Goal: Information Seeking & Learning: Get advice/opinions

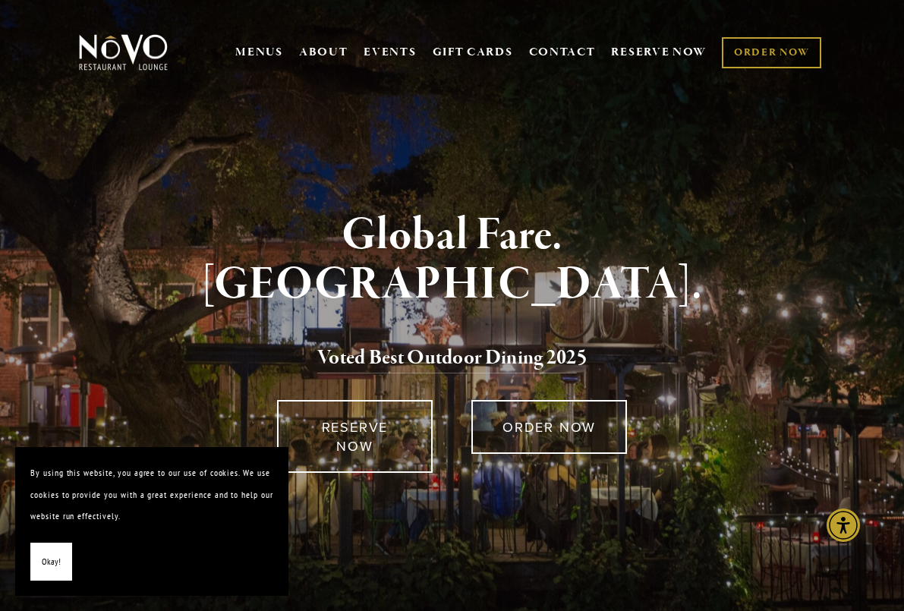
click at [46, 562] on span "Okay!" at bounding box center [51, 562] width 19 height 22
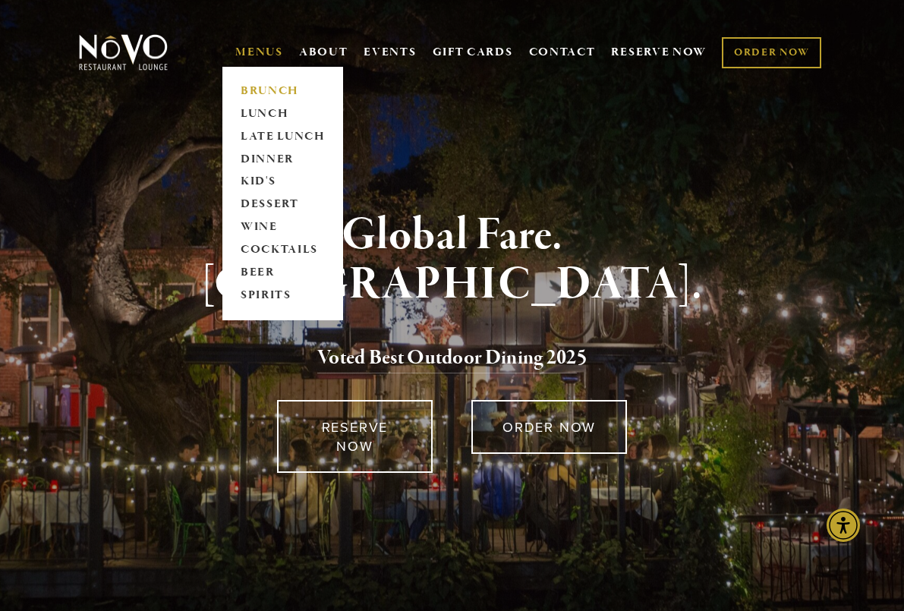
click at [266, 88] on link "BRUNCH" at bounding box center [282, 91] width 95 height 23
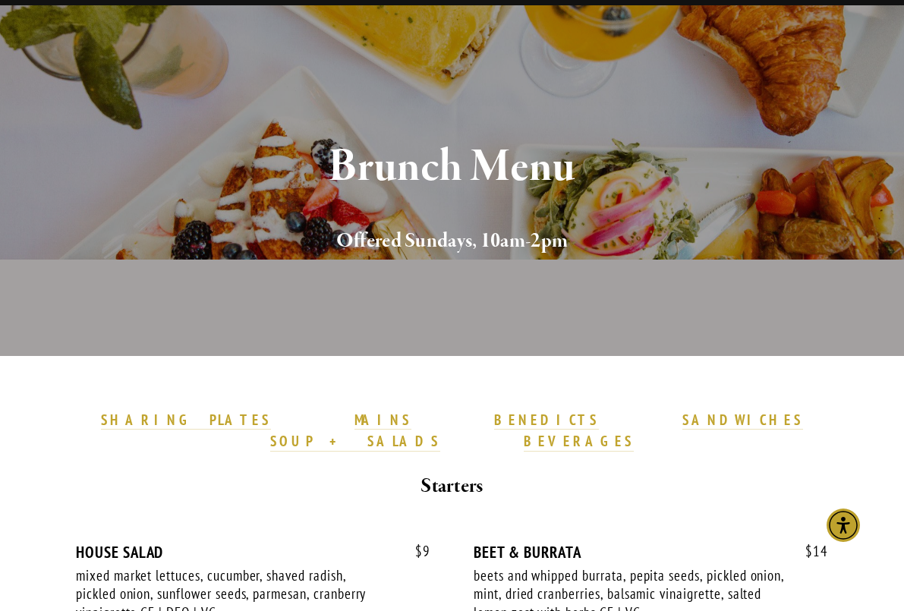
scroll to position [342, 0]
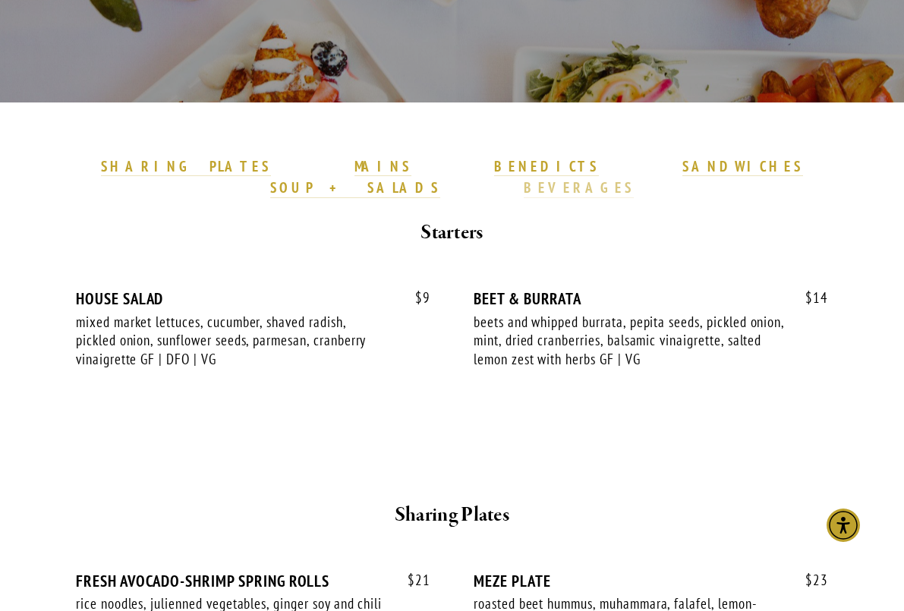
click at [635, 178] on strong "BEVERAGES" at bounding box center [579, 187] width 111 height 18
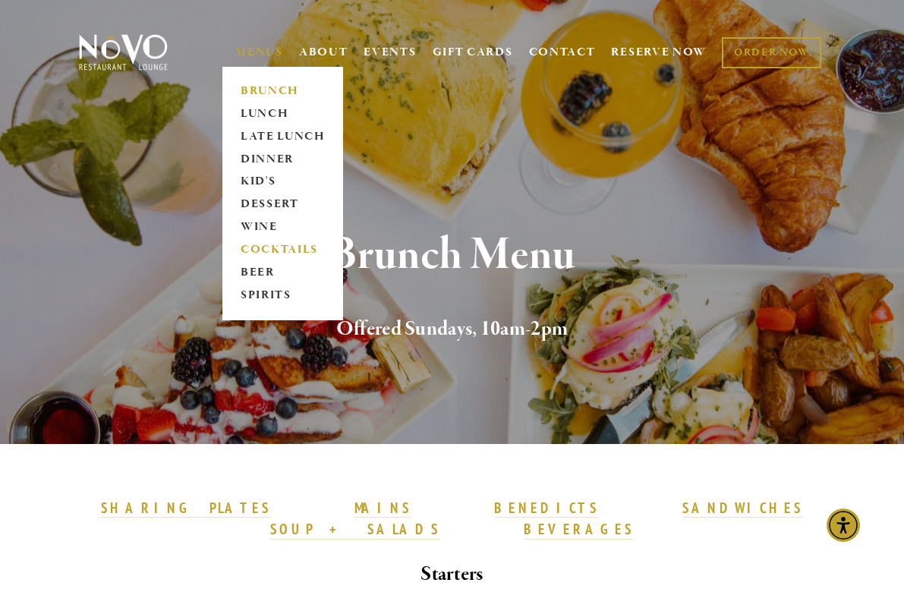
click at [265, 250] on link "COCKTAILS" at bounding box center [282, 250] width 95 height 23
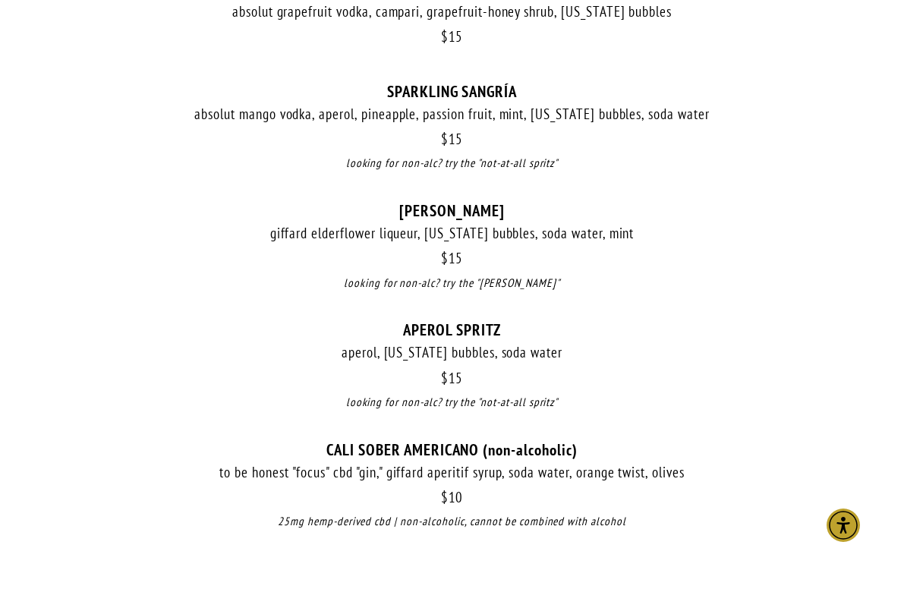
scroll to position [1678, 0]
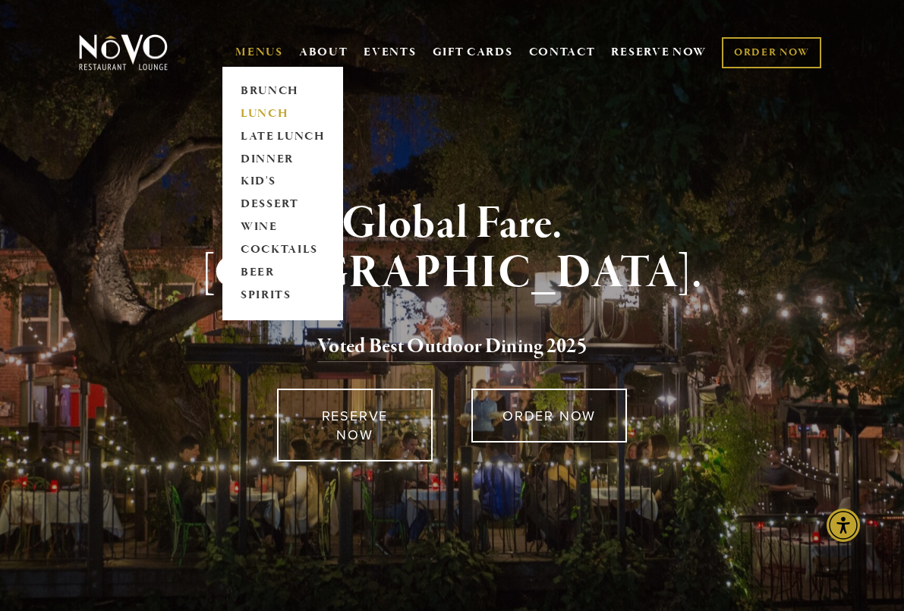
click at [260, 112] on link "LUNCH" at bounding box center [282, 114] width 95 height 23
click at [255, 90] on link "BRUNCH" at bounding box center [282, 91] width 95 height 23
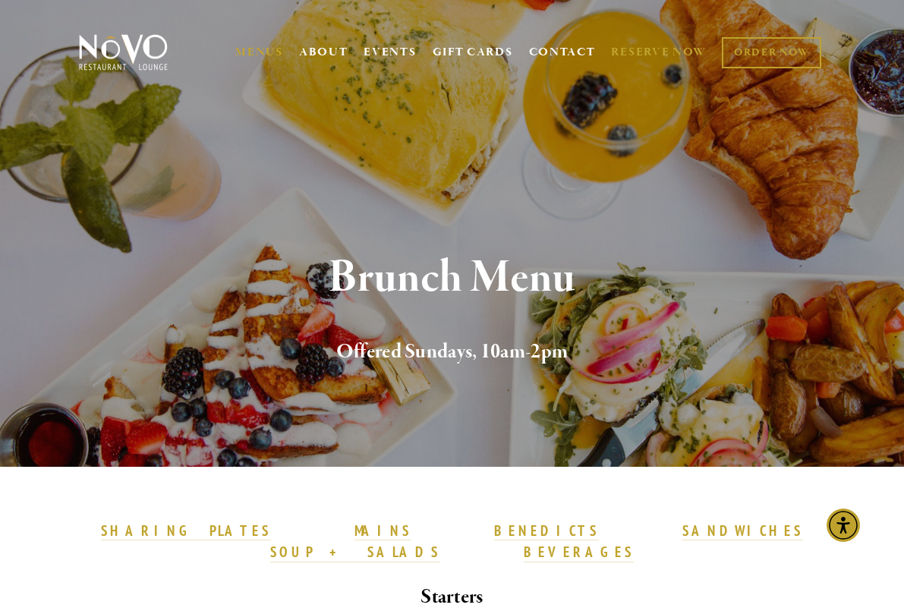
click at [663, 48] on link "RESERVE NOW" at bounding box center [659, 52] width 96 height 29
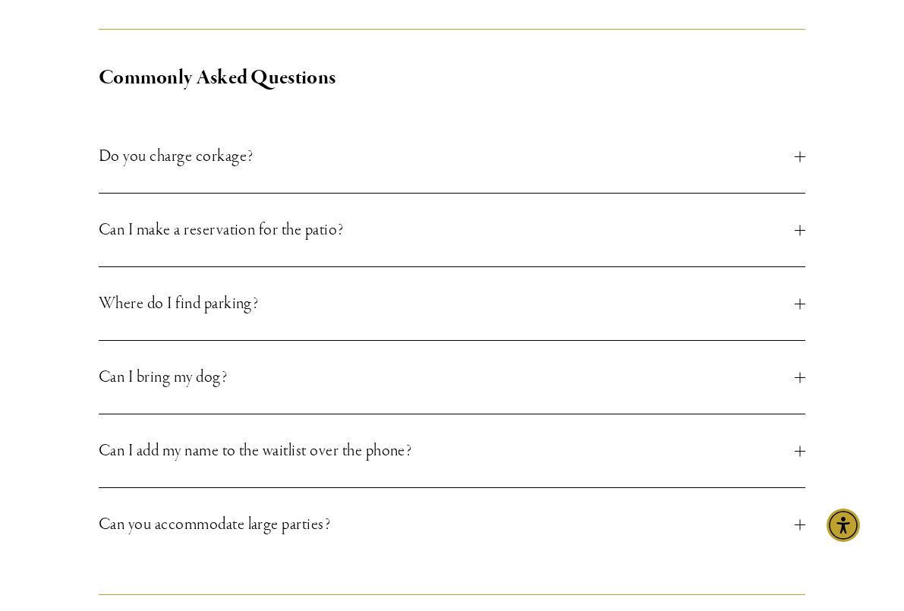
scroll to position [617, 0]
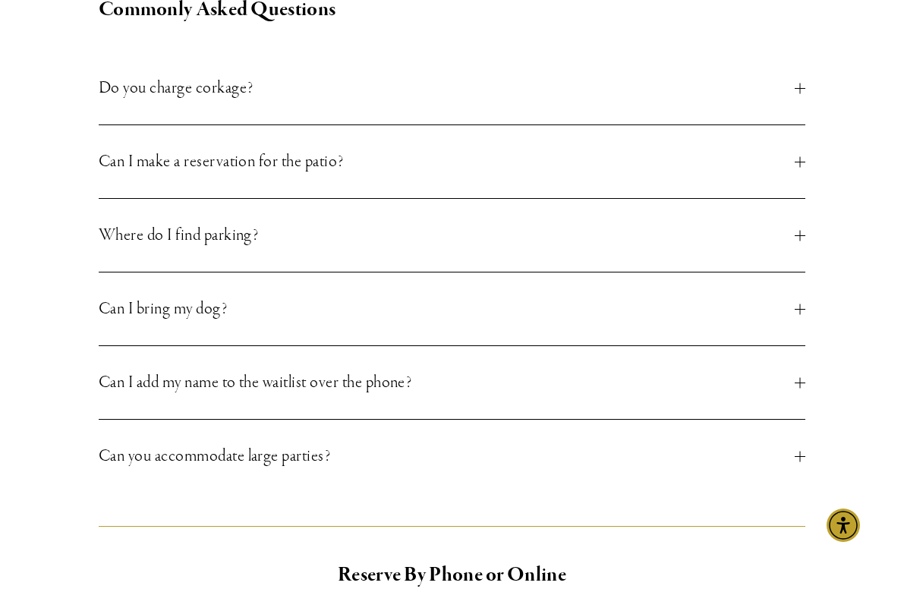
click at [181, 166] on span "Can I make a reservation for the patio?" at bounding box center [447, 161] width 696 height 27
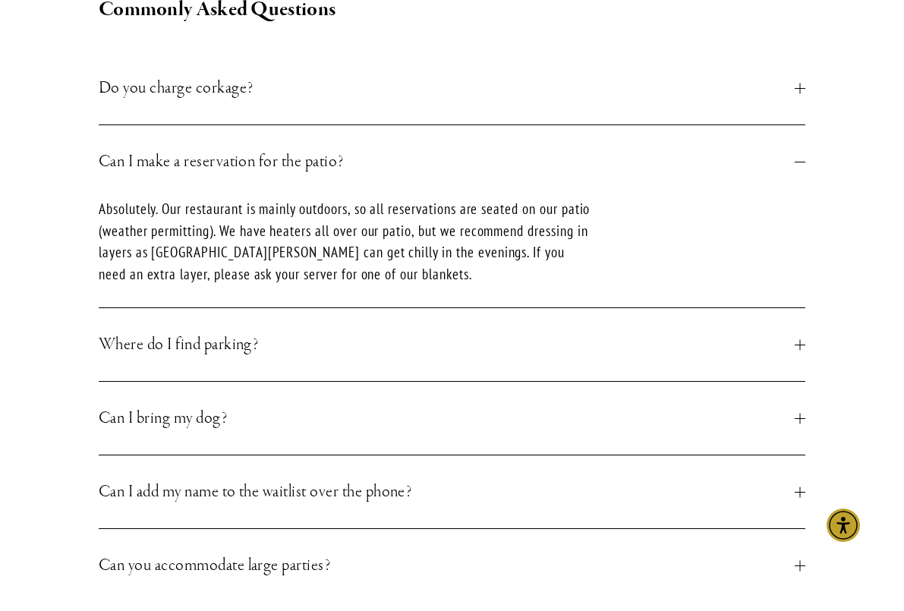
click at [181, 166] on span "Can I make a reservation for the patio?" at bounding box center [447, 161] width 696 height 27
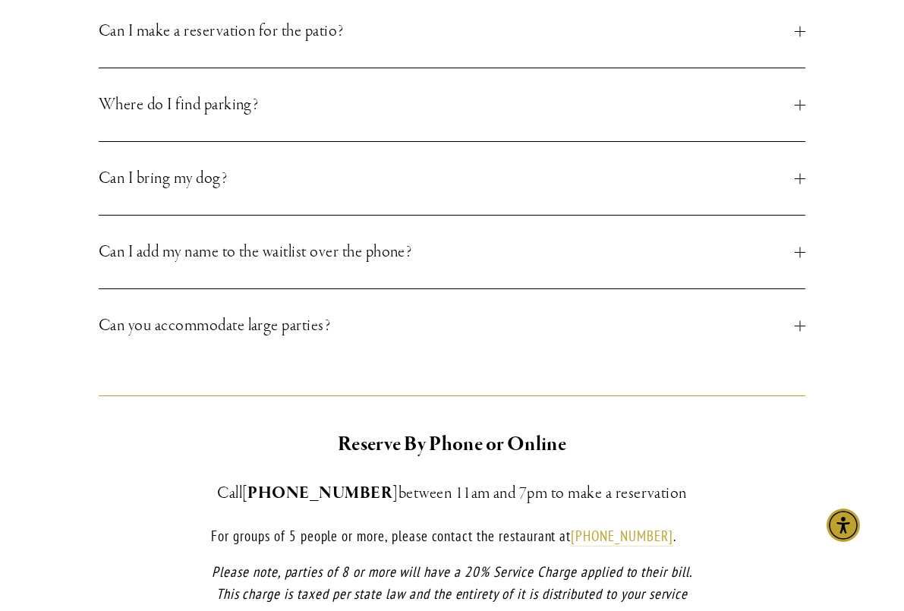
scroll to position [825, 0]
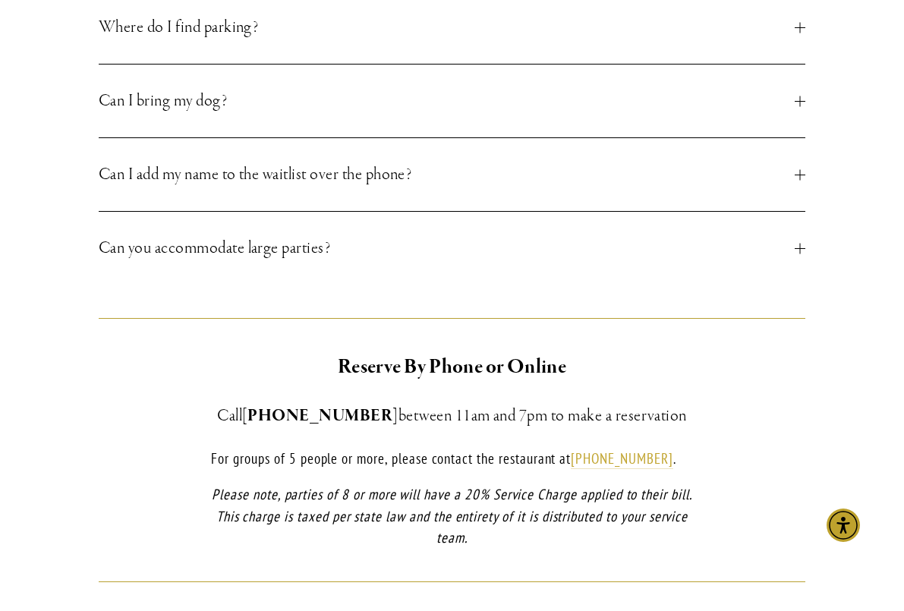
click at [153, 243] on span "Can you accommodate large parties?" at bounding box center [447, 248] width 696 height 27
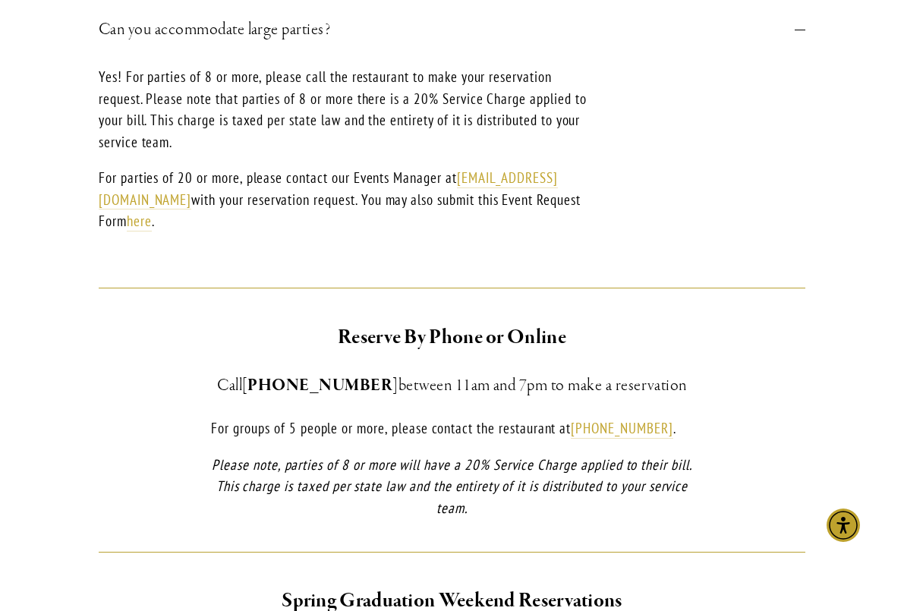
scroll to position [1053, 0]
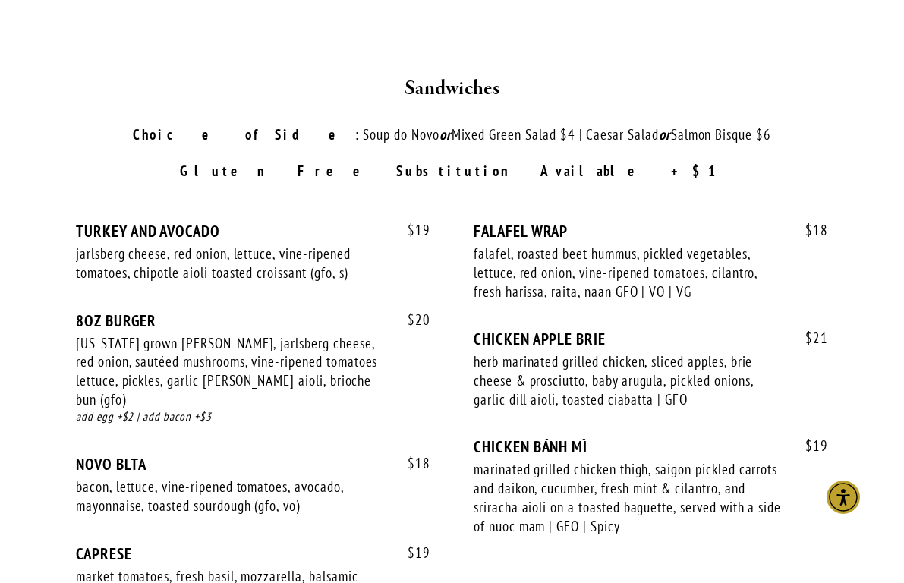
scroll to position [2313, 0]
